Goal: Task Accomplishment & Management: Manage account settings

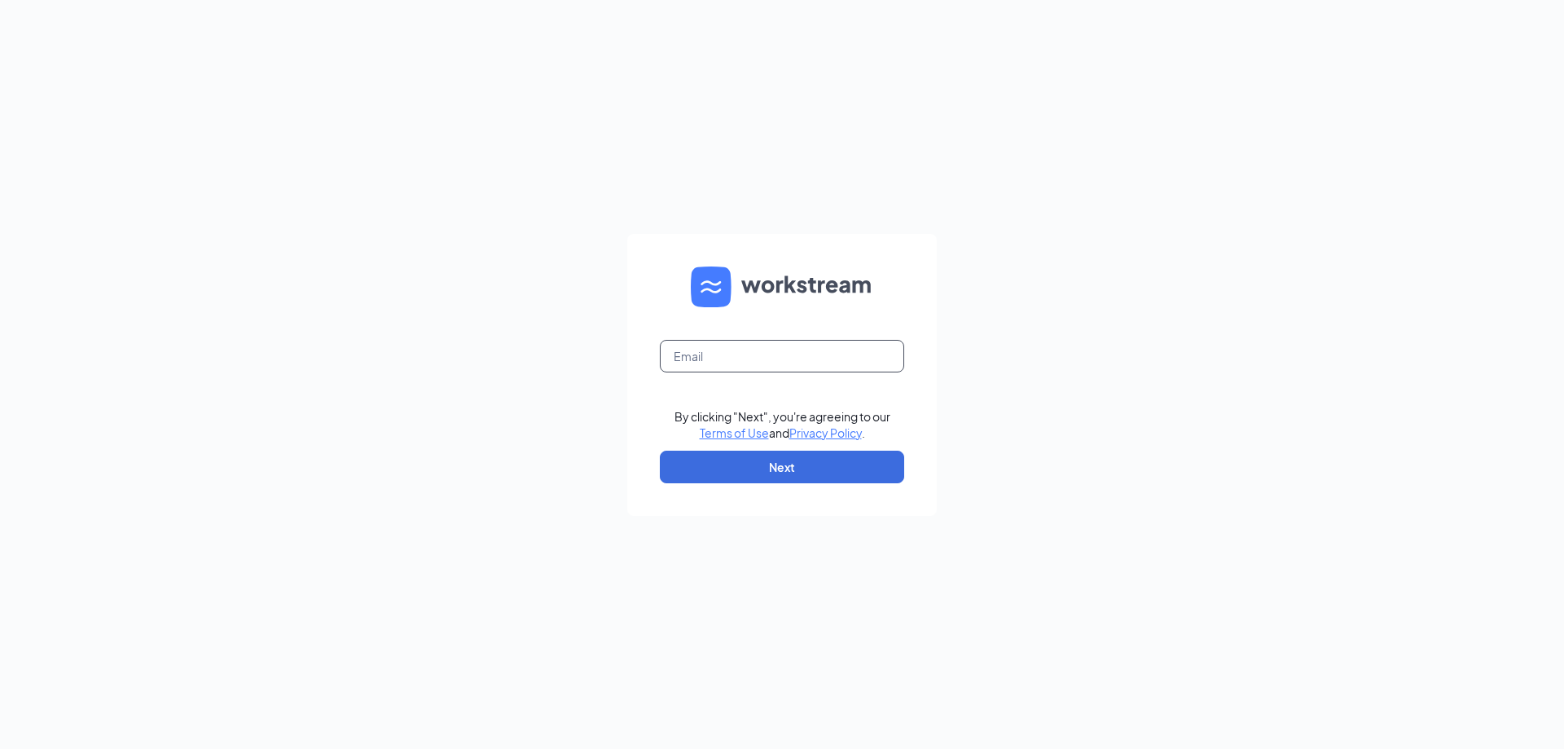
click at [737, 370] on input "text" at bounding box center [782, 356] width 244 height 33
type input "[EMAIL_ADDRESS][DOMAIN_NAME]"
click at [789, 464] on button "Next" at bounding box center [782, 466] width 244 height 33
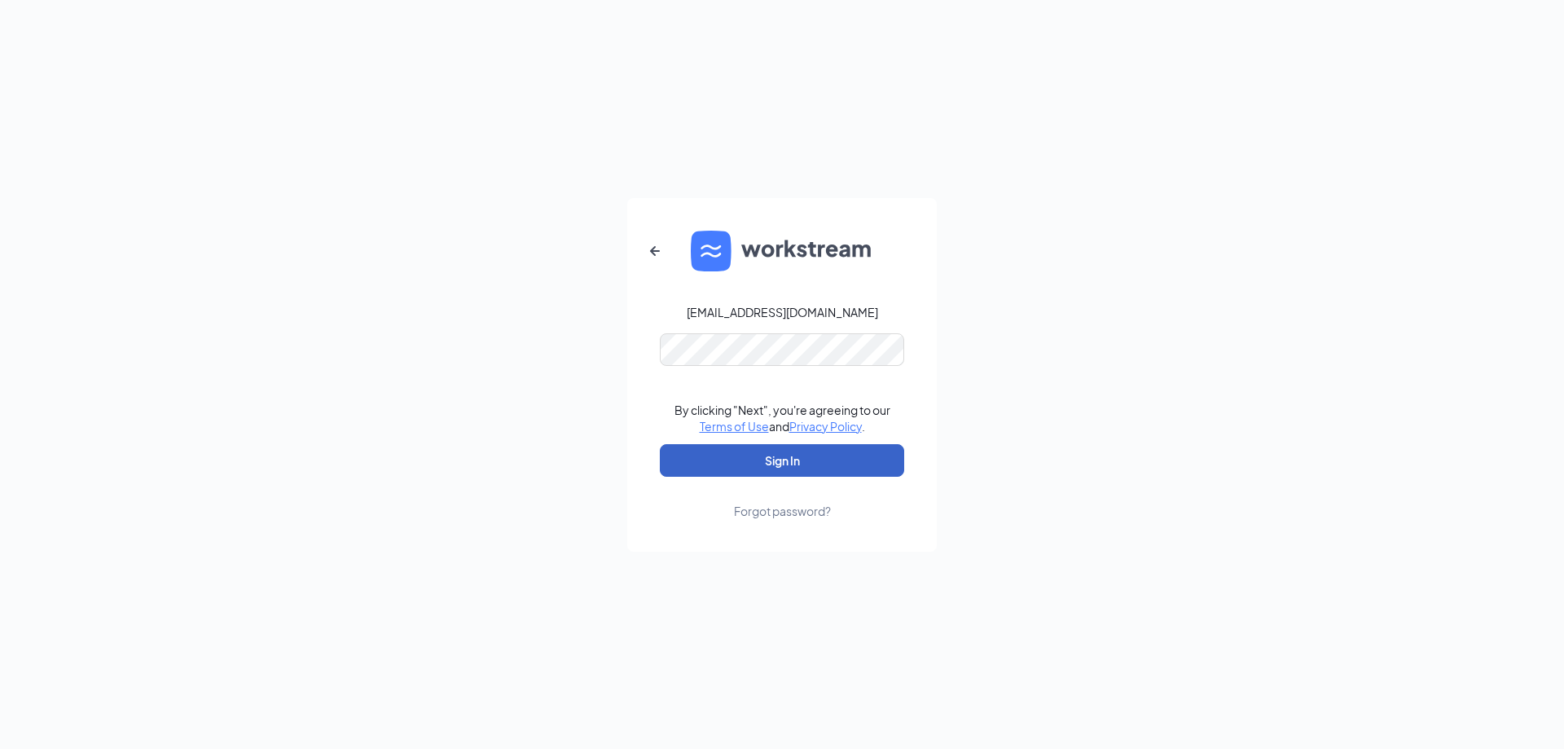
click at [798, 457] on button "Sign In" at bounding box center [782, 460] width 244 height 33
